Goal: Task Accomplishment & Management: Manage account settings

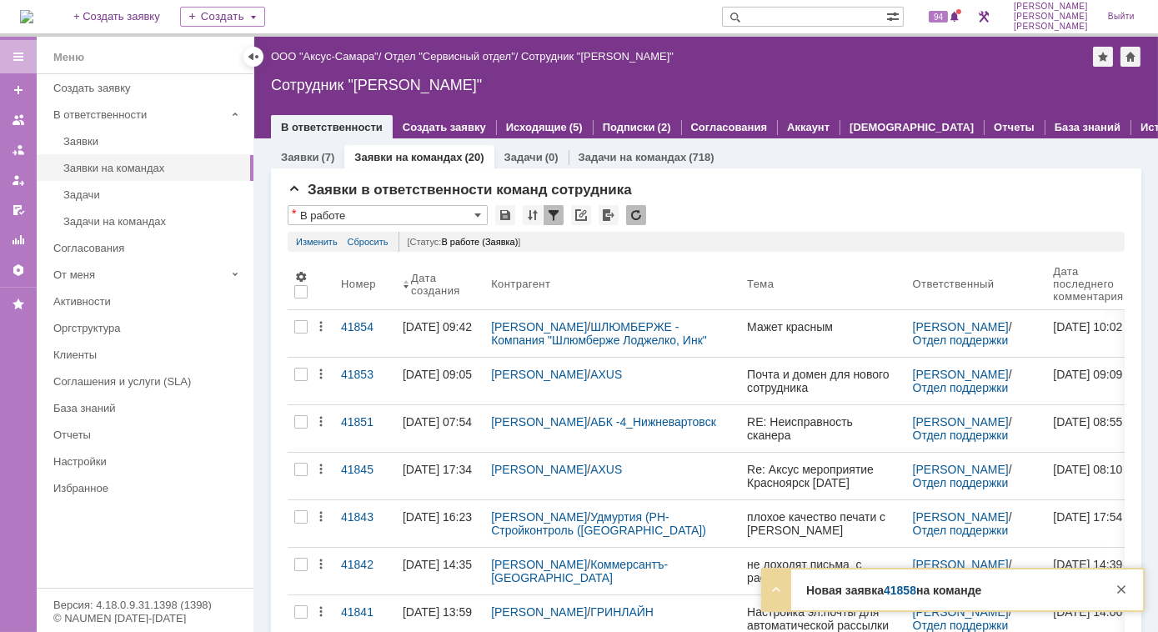
click at [919, 585] on strong "Новая заявка 41858 на команде" at bounding box center [893, 590] width 175 height 13
click at [905, 589] on link "41858" at bounding box center [900, 590] width 33 height 13
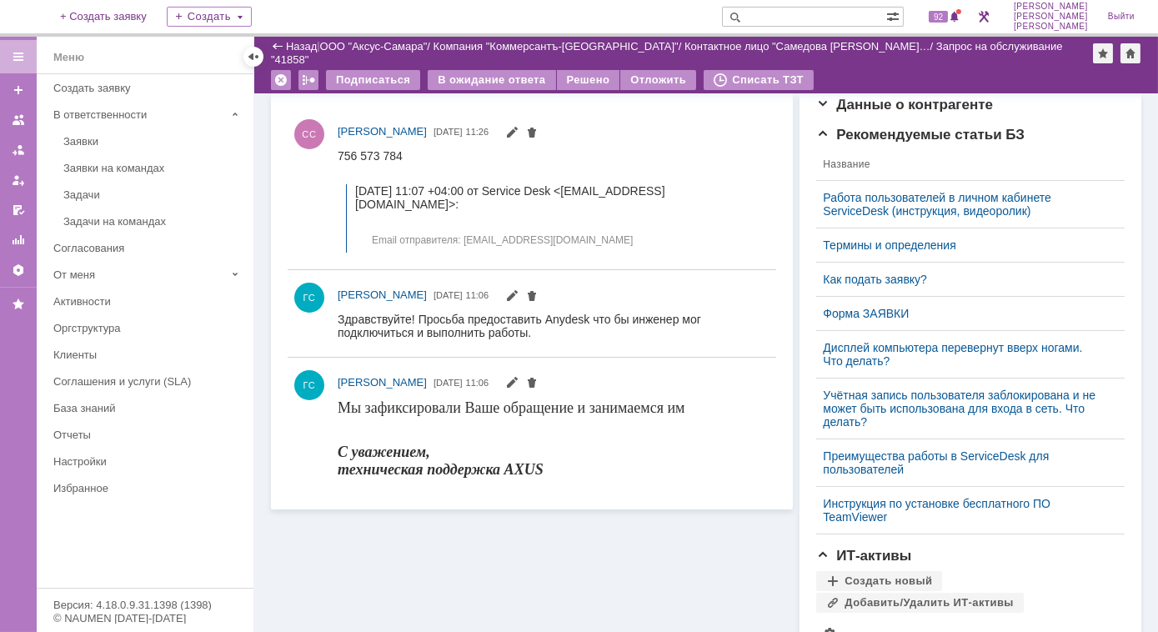
scroll to position [379, 0]
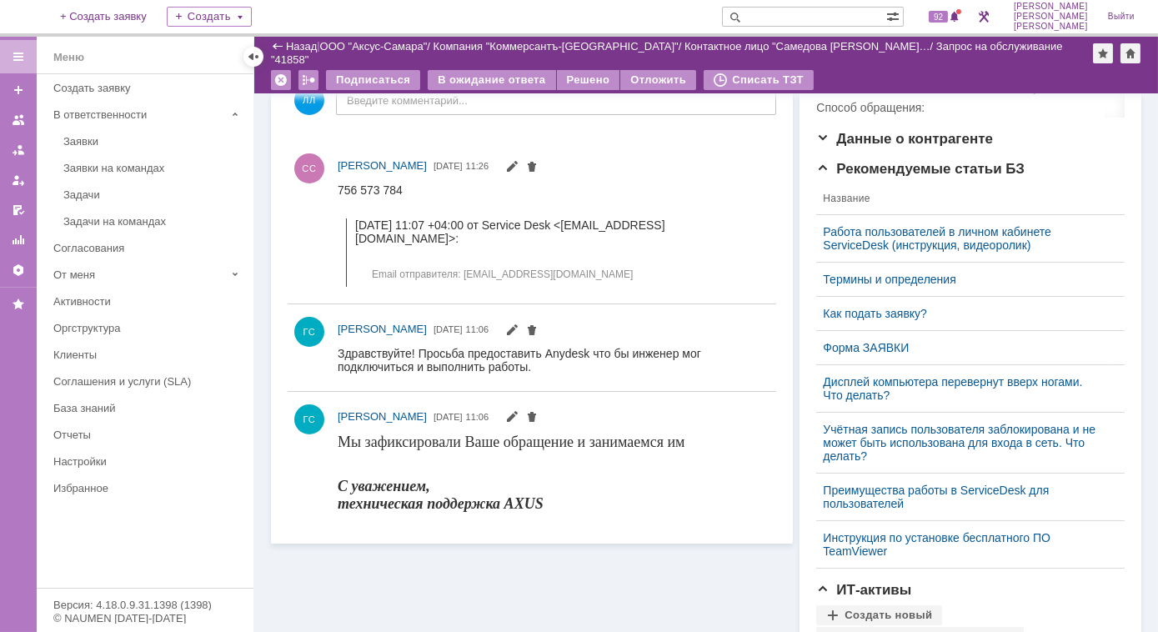
click at [127, 169] on div "Заявки на командах" at bounding box center [153, 168] width 180 height 13
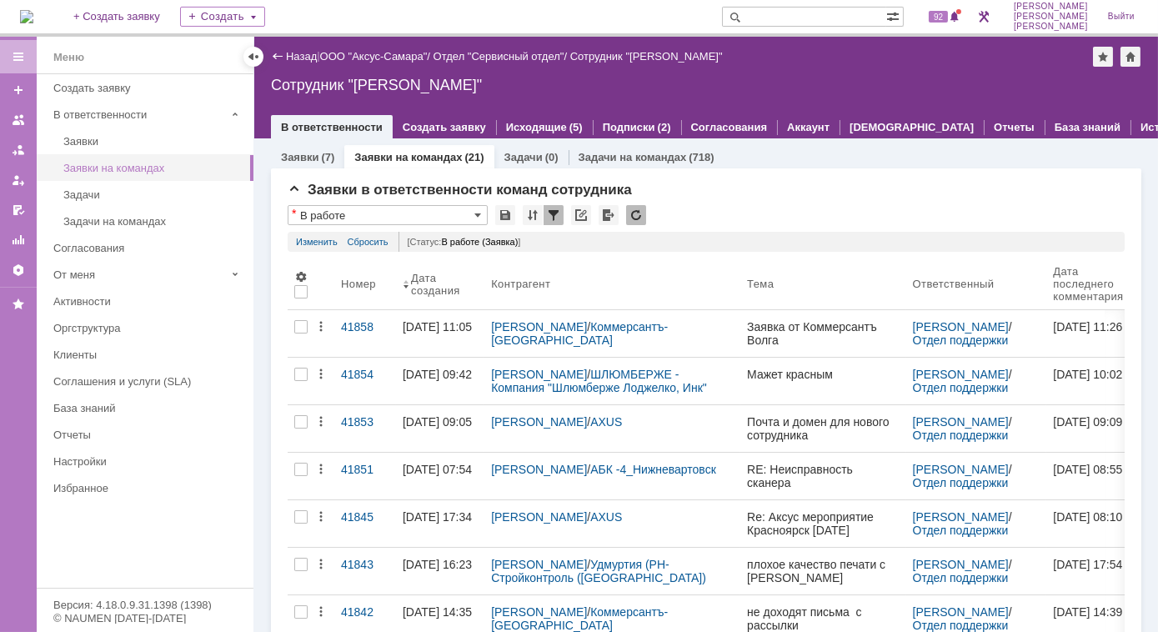
click at [115, 162] on div "Заявки на командах" at bounding box center [153, 168] width 180 height 13
click at [104, 139] on div "Заявки" at bounding box center [153, 141] width 180 height 13
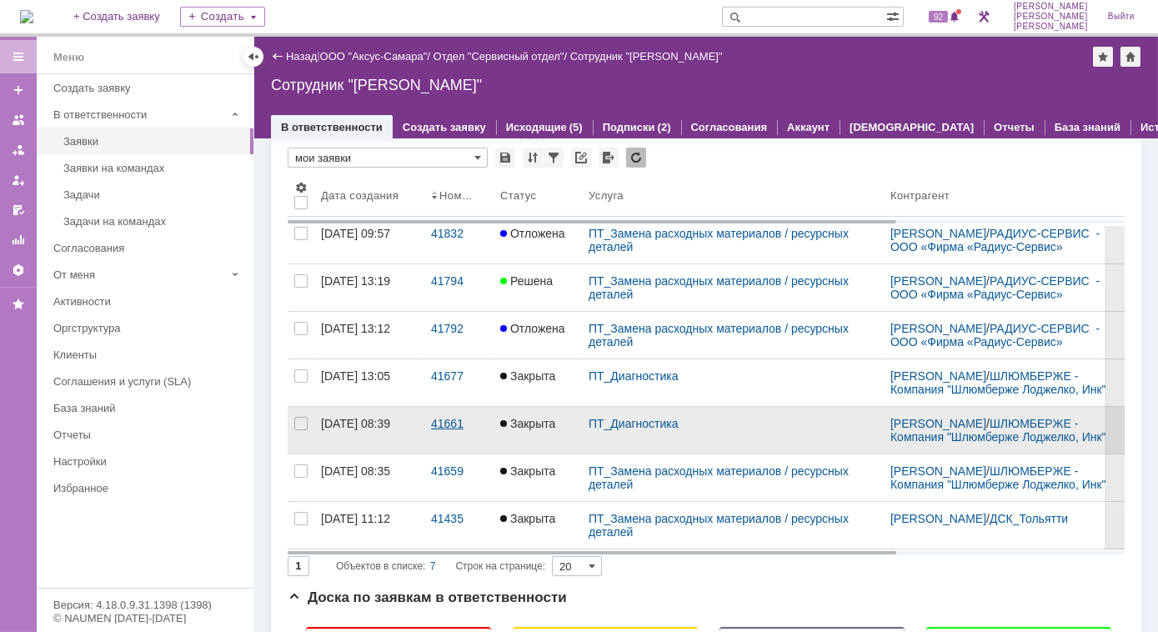
scroll to position [75, 0]
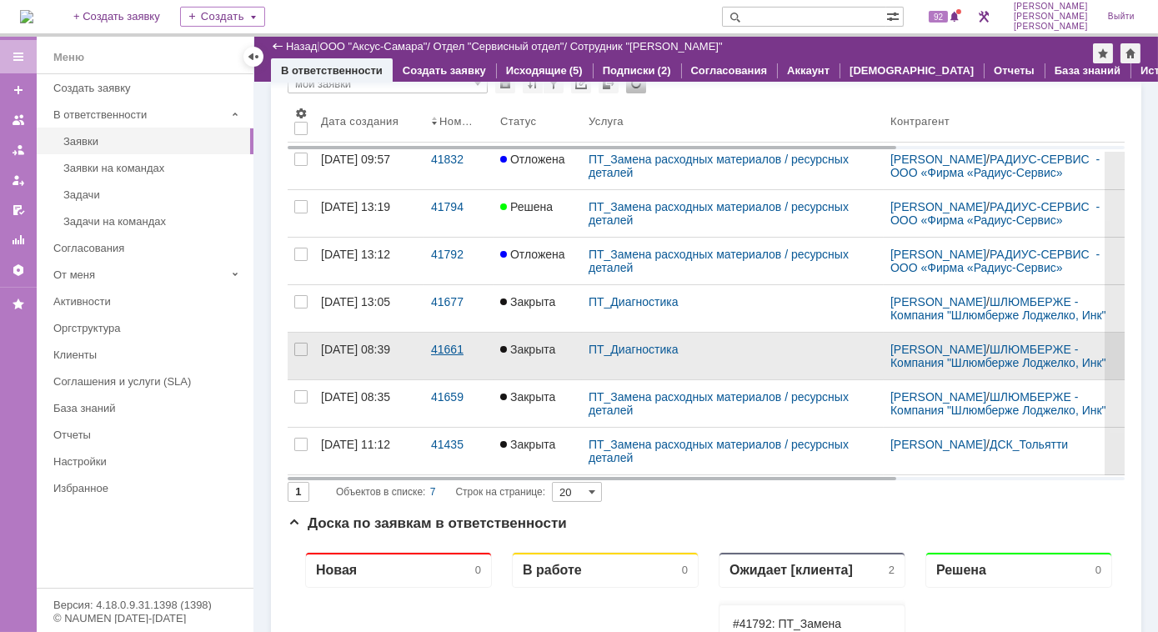
click at [448, 355] on div "41661" at bounding box center [459, 349] width 56 height 13
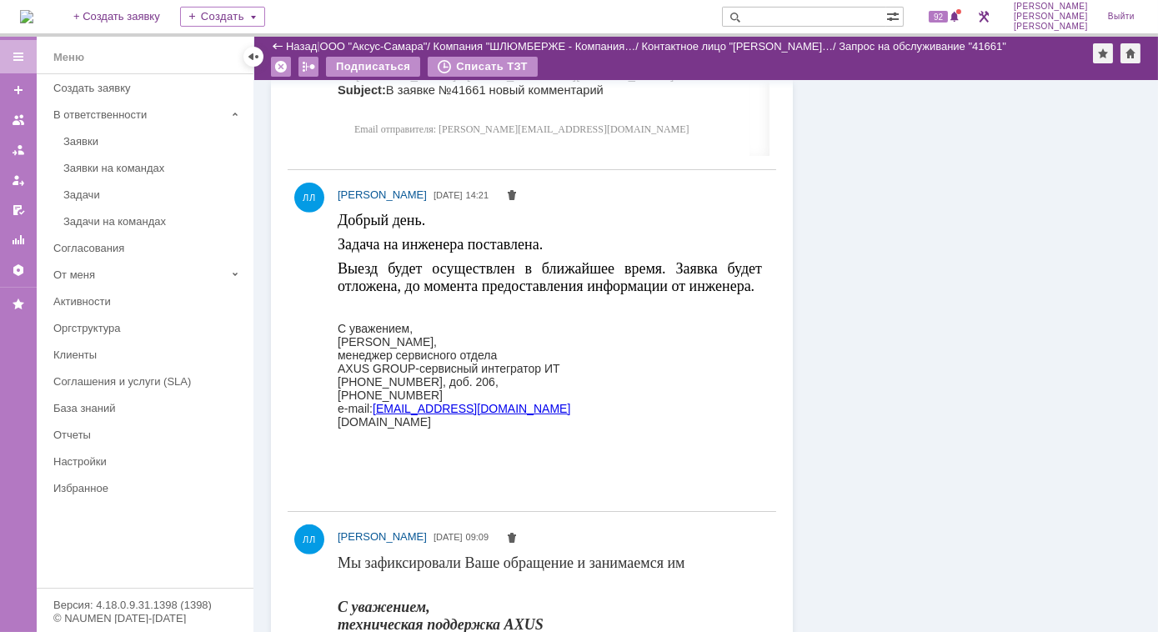
scroll to position [1449, 0]
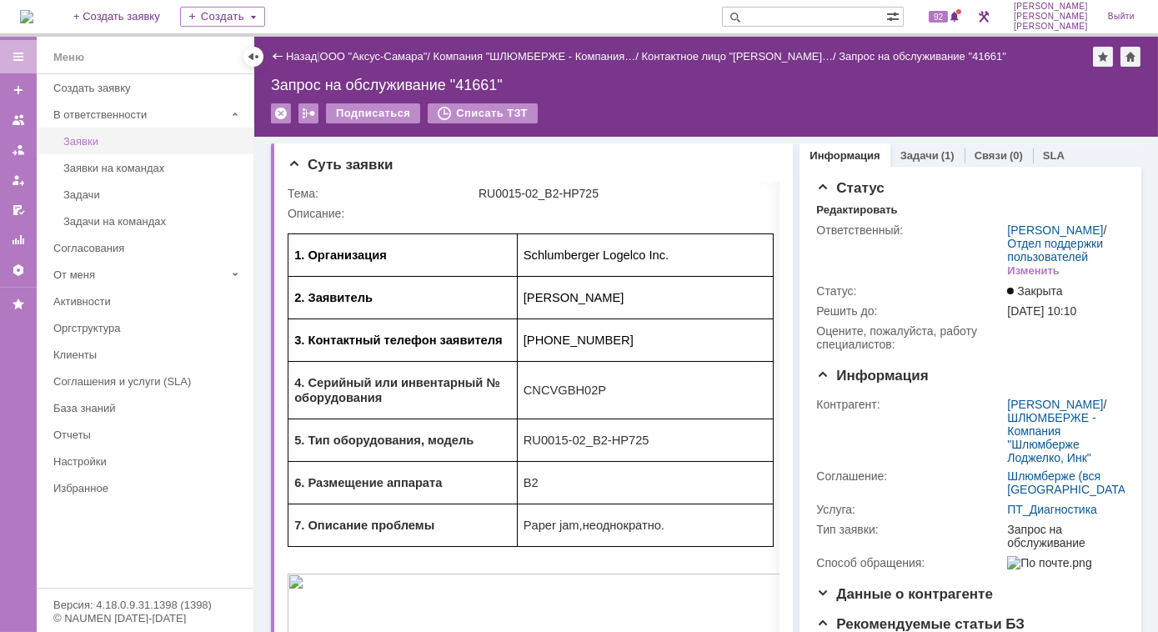
click at [136, 141] on div "Заявки" at bounding box center [153, 141] width 180 height 13
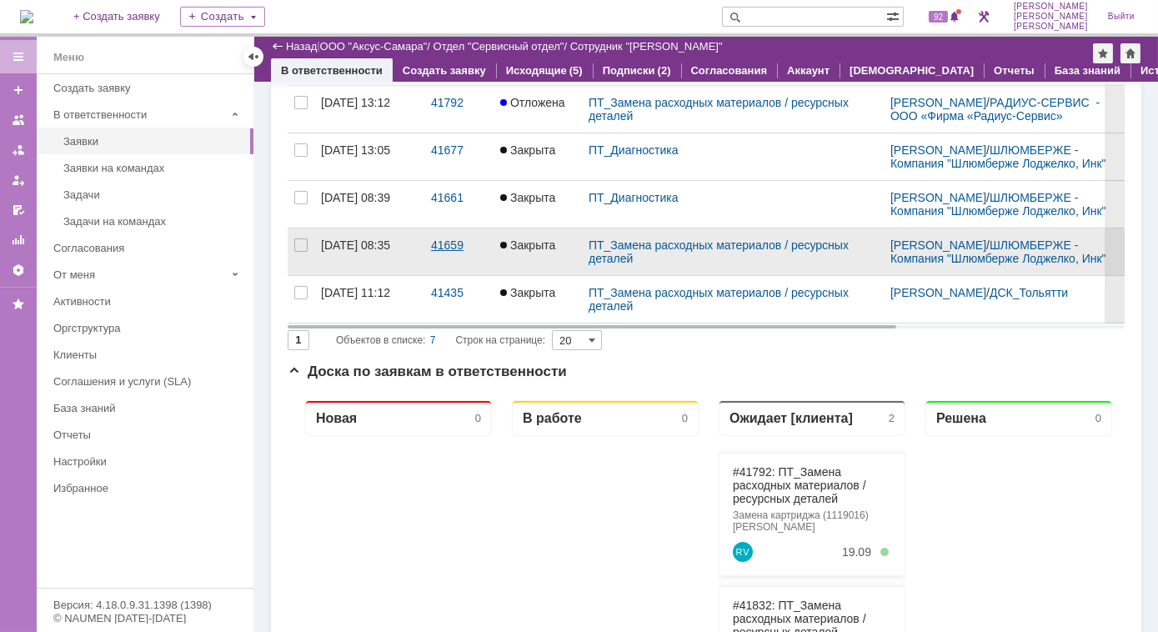
click at [464, 248] on div "41659" at bounding box center [459, 244] width 56 height 13
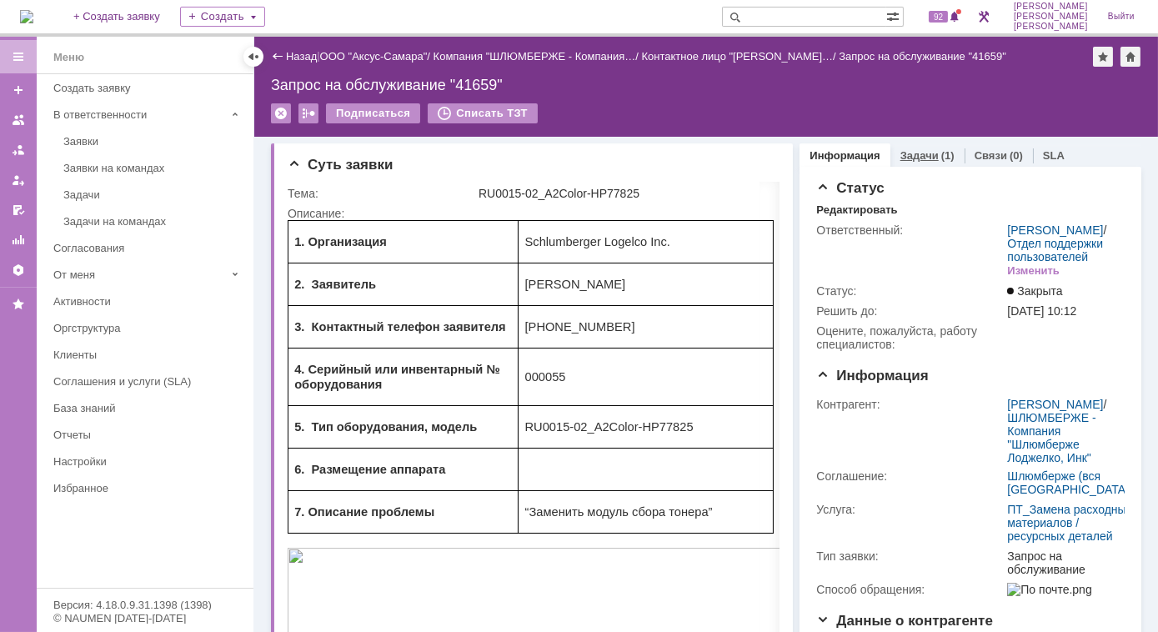
click at [918, 157] on link "Задачи" at bounding box center [920, 155] width 38 height 13
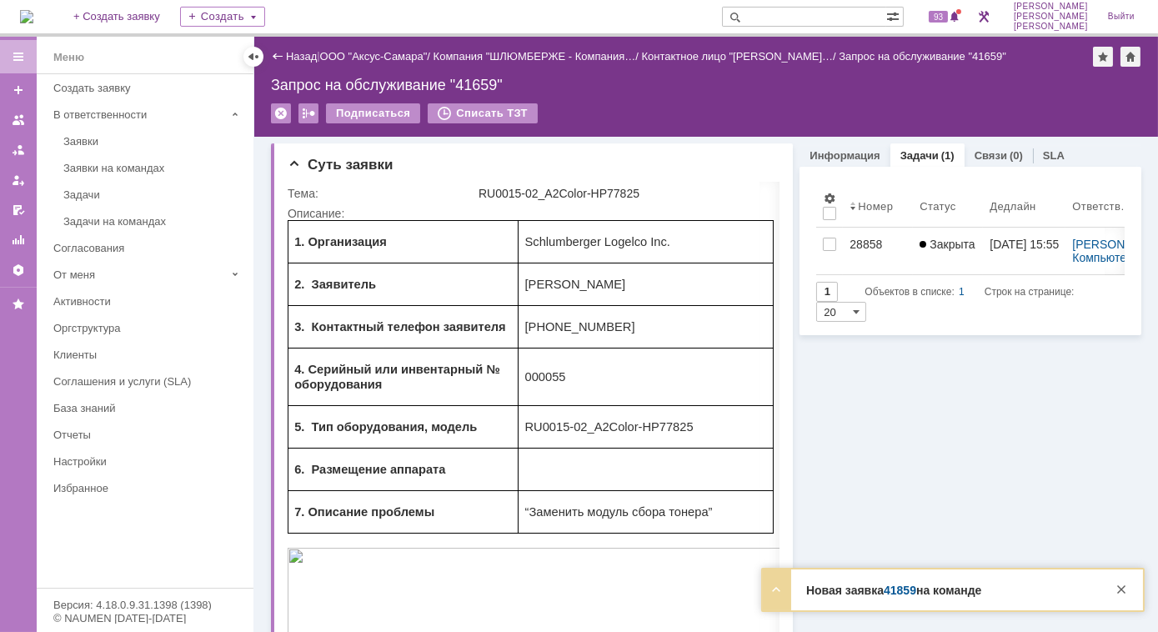
click at [897, 588] on link "41859" at bounding box center [900, 590] width 33 height 13
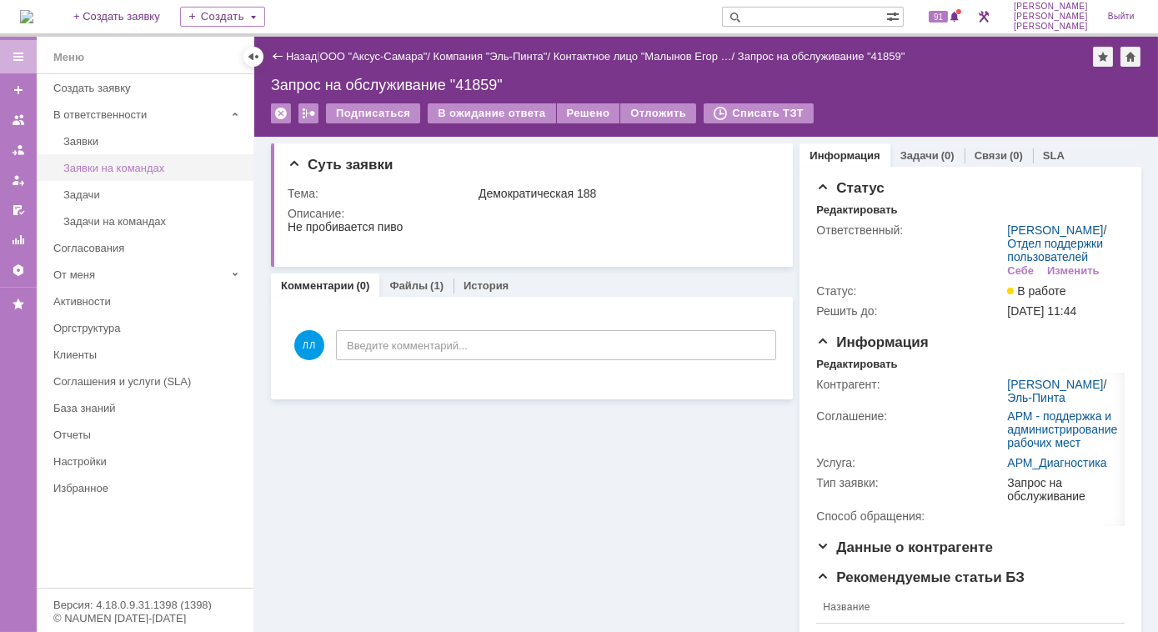
click at [115, 173] on link "Заявки на командах" at bounding box center [153, 168] width 193 height 26
